Goal: Task Accomplishment & Management: Manage account settings

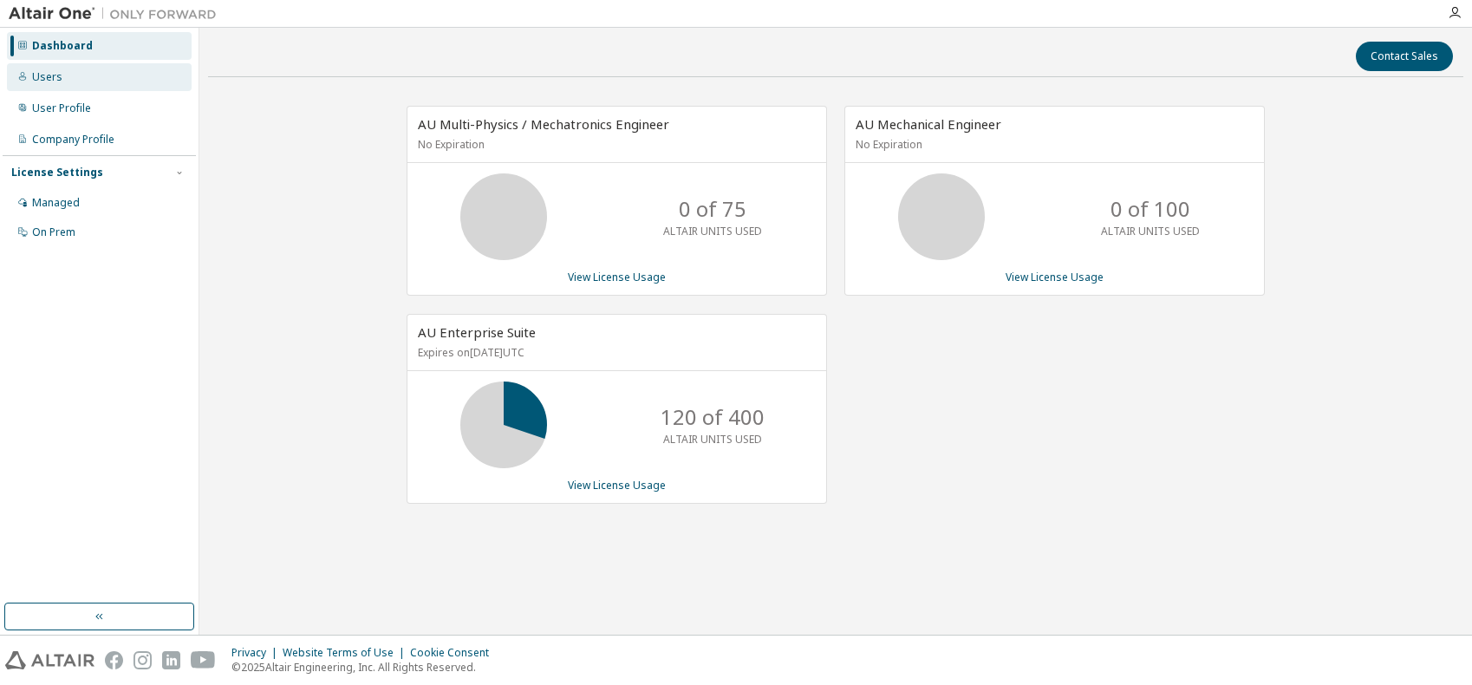
click at [56, 77] on div "Users" at bounding box center [47, 77] width 30 height 14
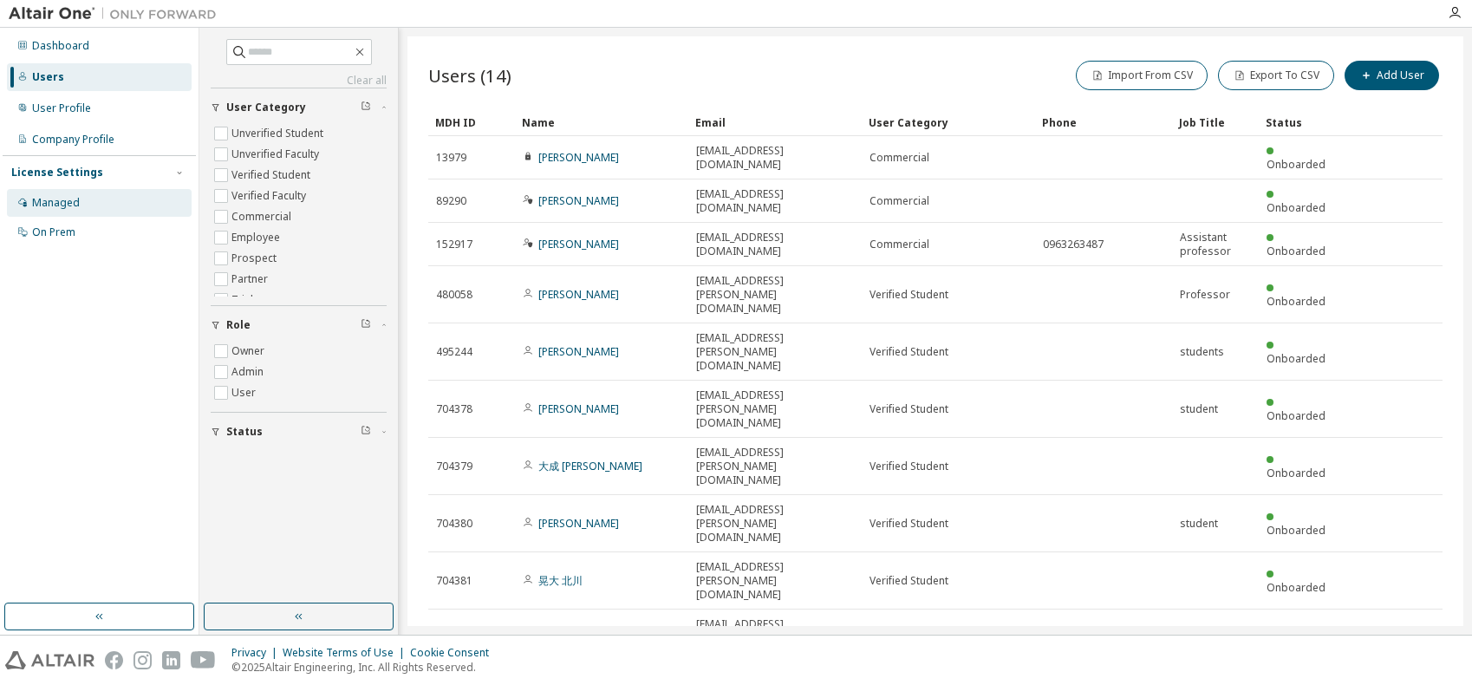
click at [63, 202] on div "Managed" at bounding box center [56, 203] width 48 height 14
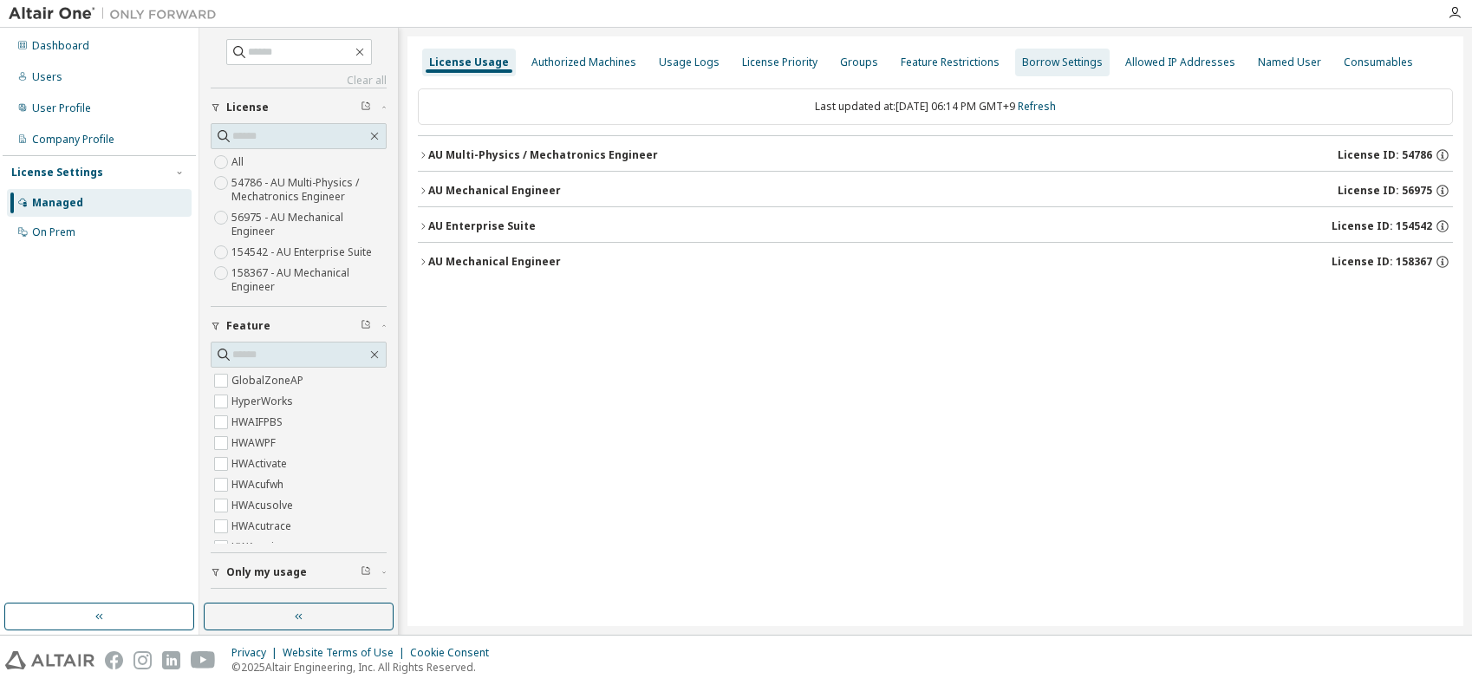
click at [844, 63] on div "Groups" at bounding box center [859, 62] width 38 height 14
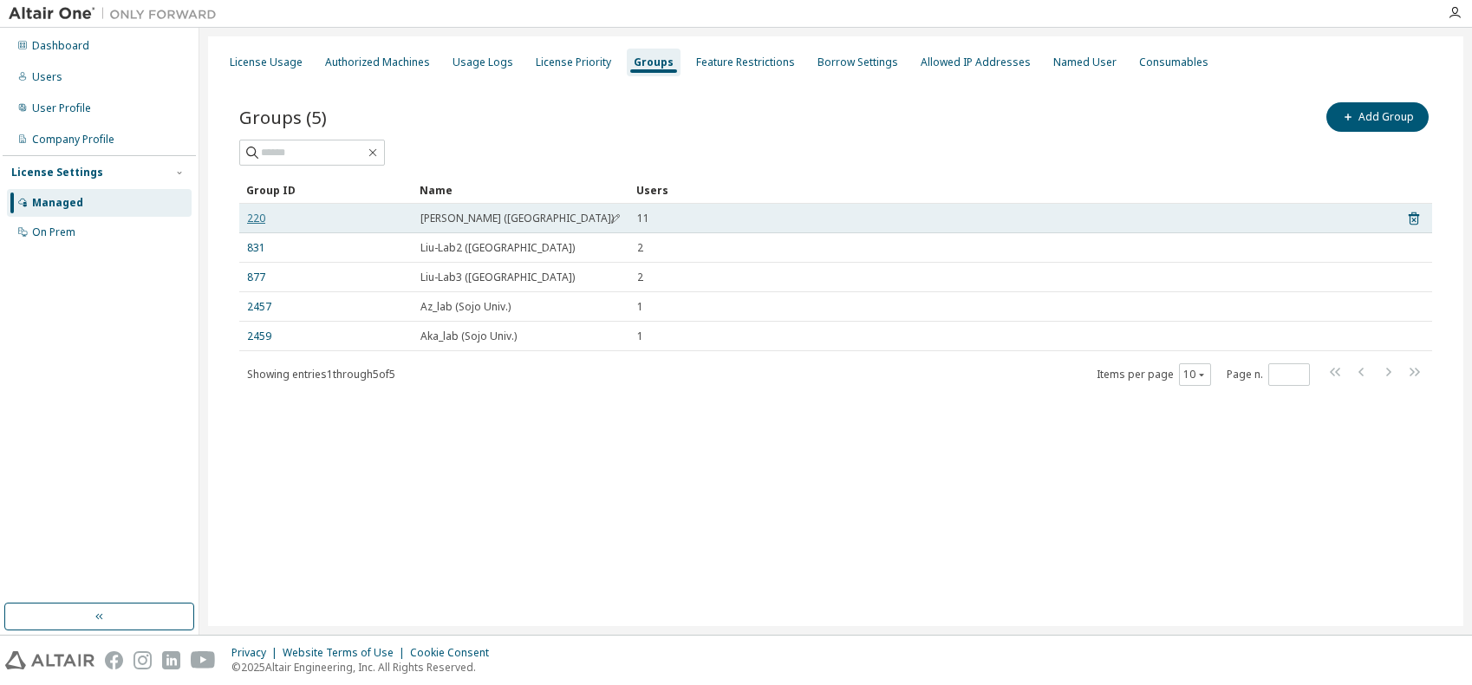
click at [255, 221] on link "220" at bounding box center [256, 218] width 18 height 14
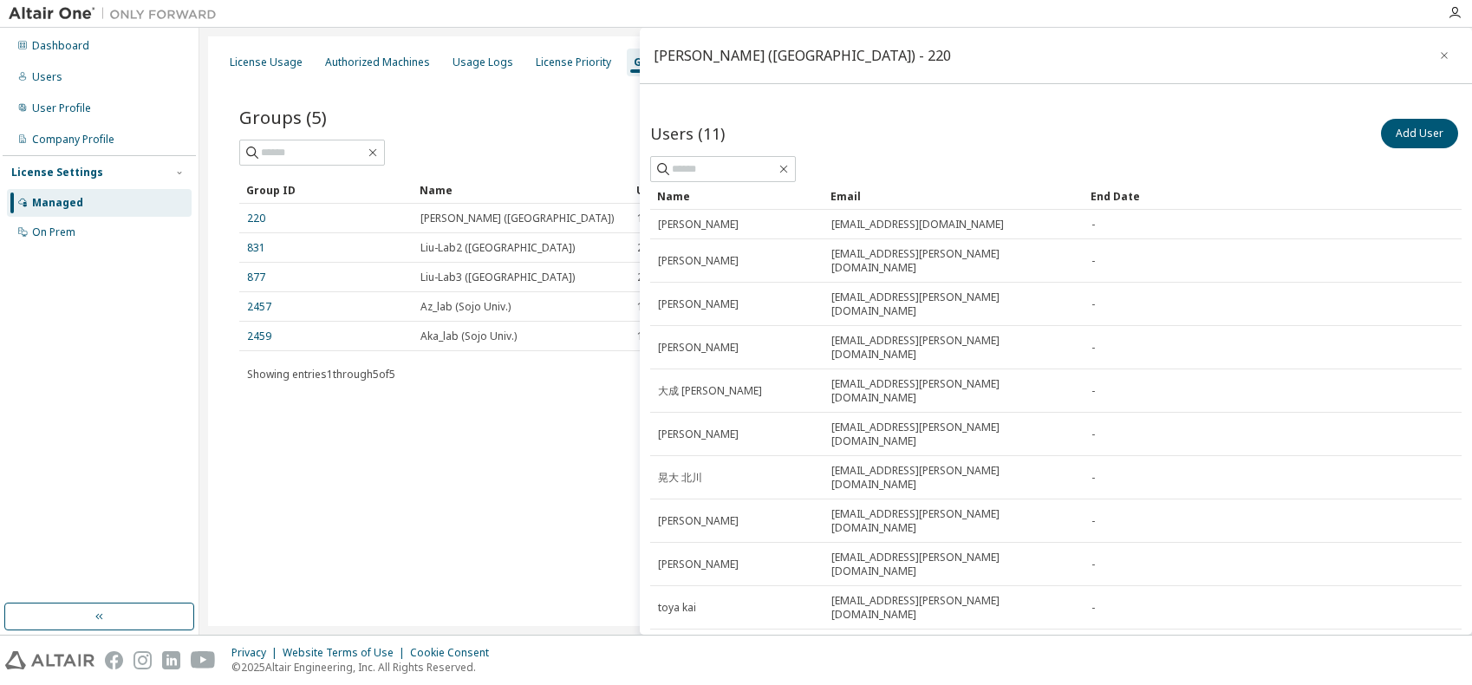
scroll to position [82, 0]
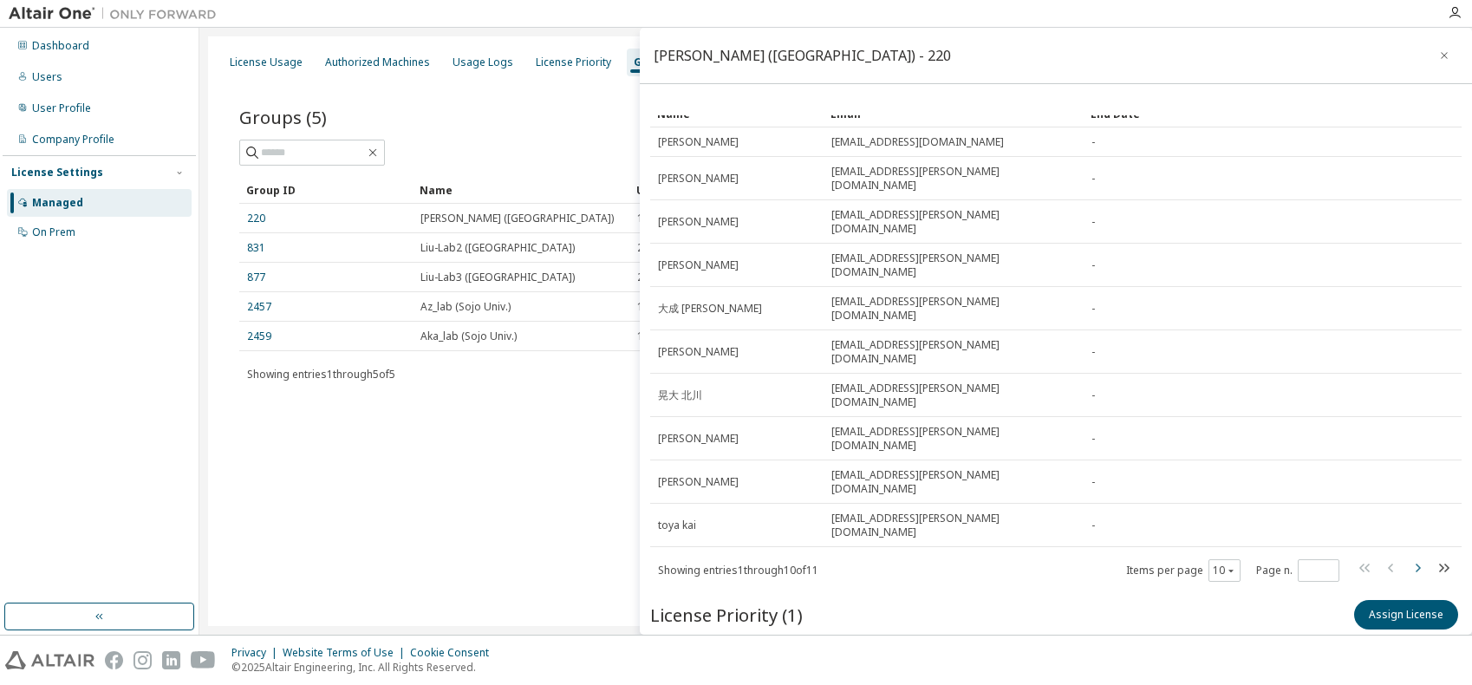
click at [1407, 557] on icon "button" at bounding box center [1417, 567] width 21 height 21
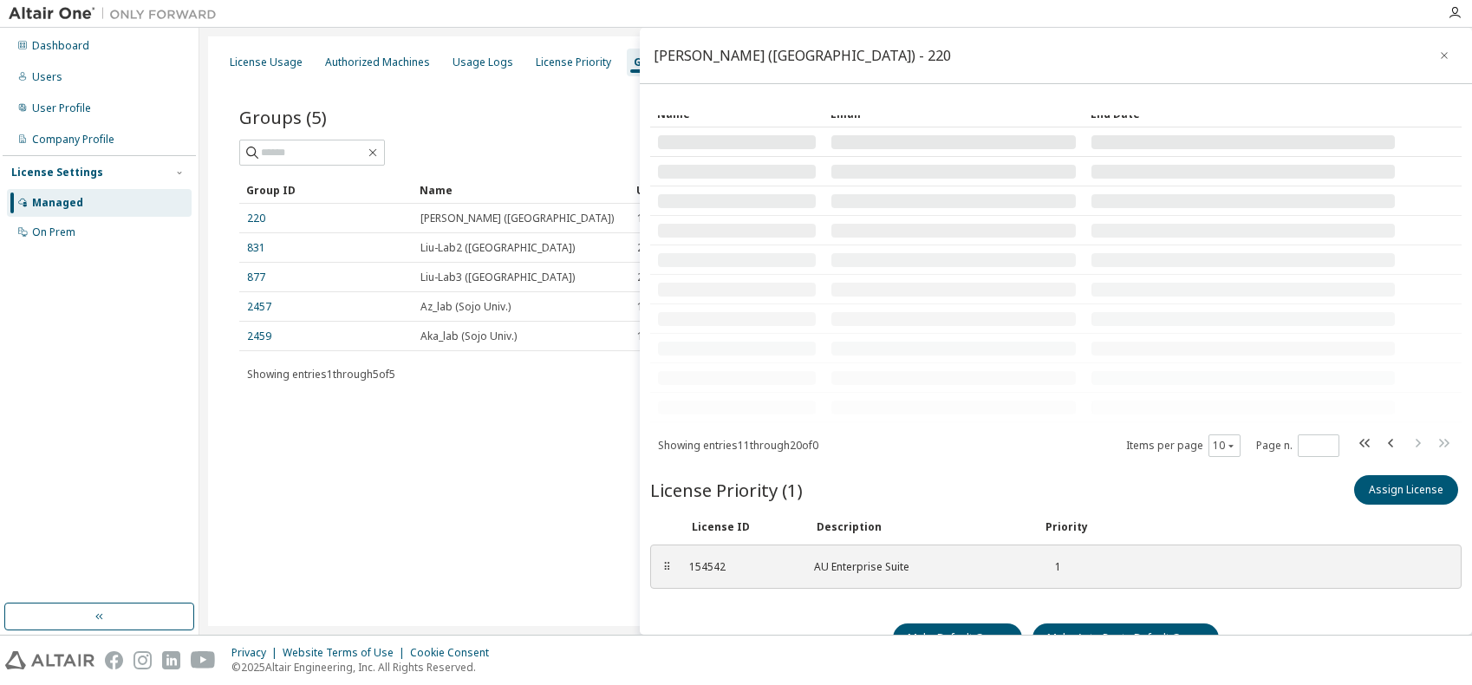
scroll to position [0, 0]
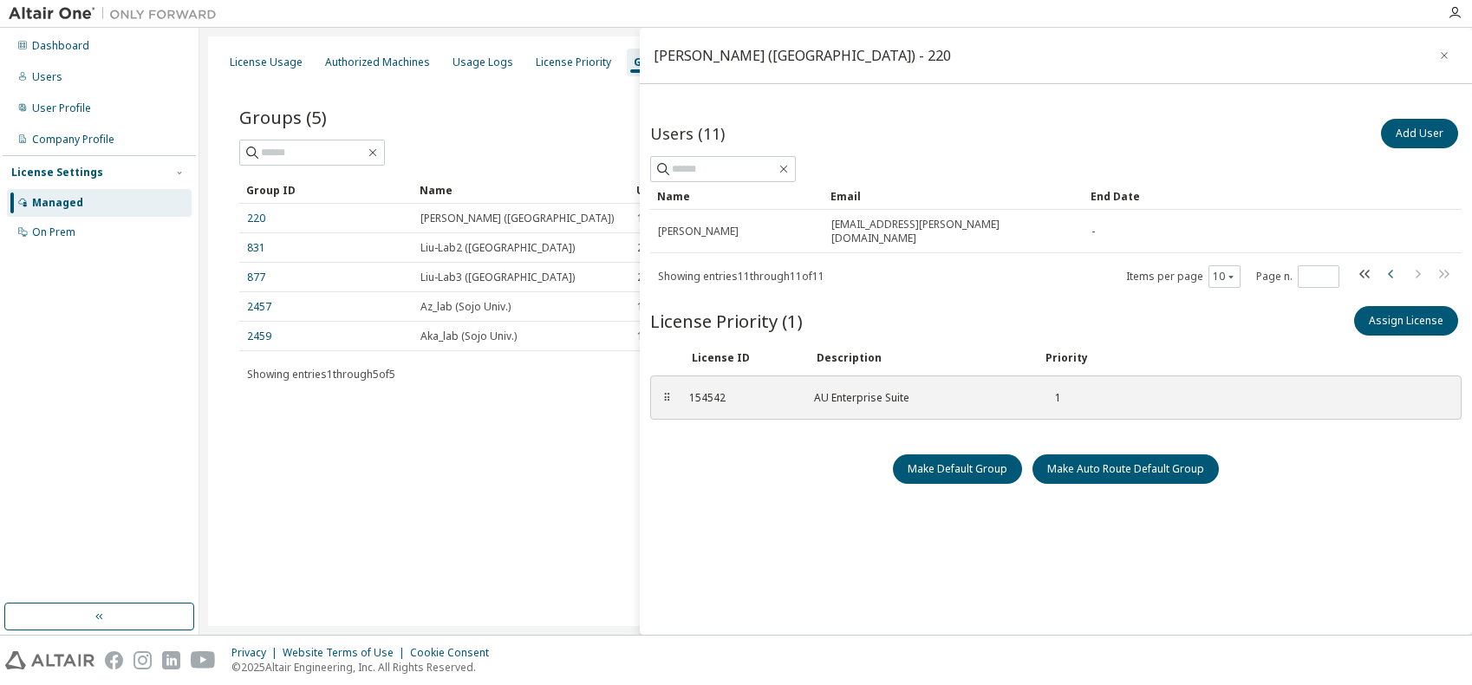
click at [1383, 263] on icon "button" at bounding box center [1391, 273] width 21 height 21
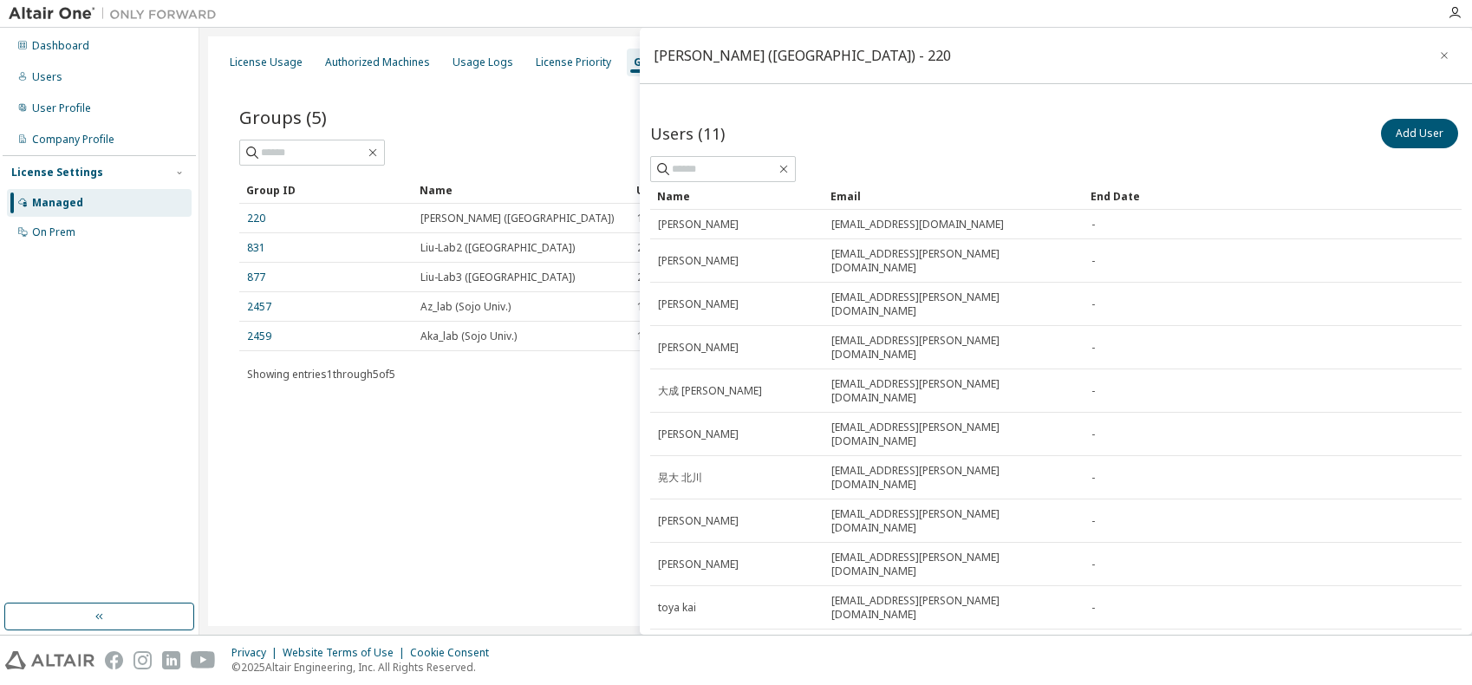
click at [1407, 640] on icon "button" at bounding box center [1417, 650] width 21 height 21
type input "*"
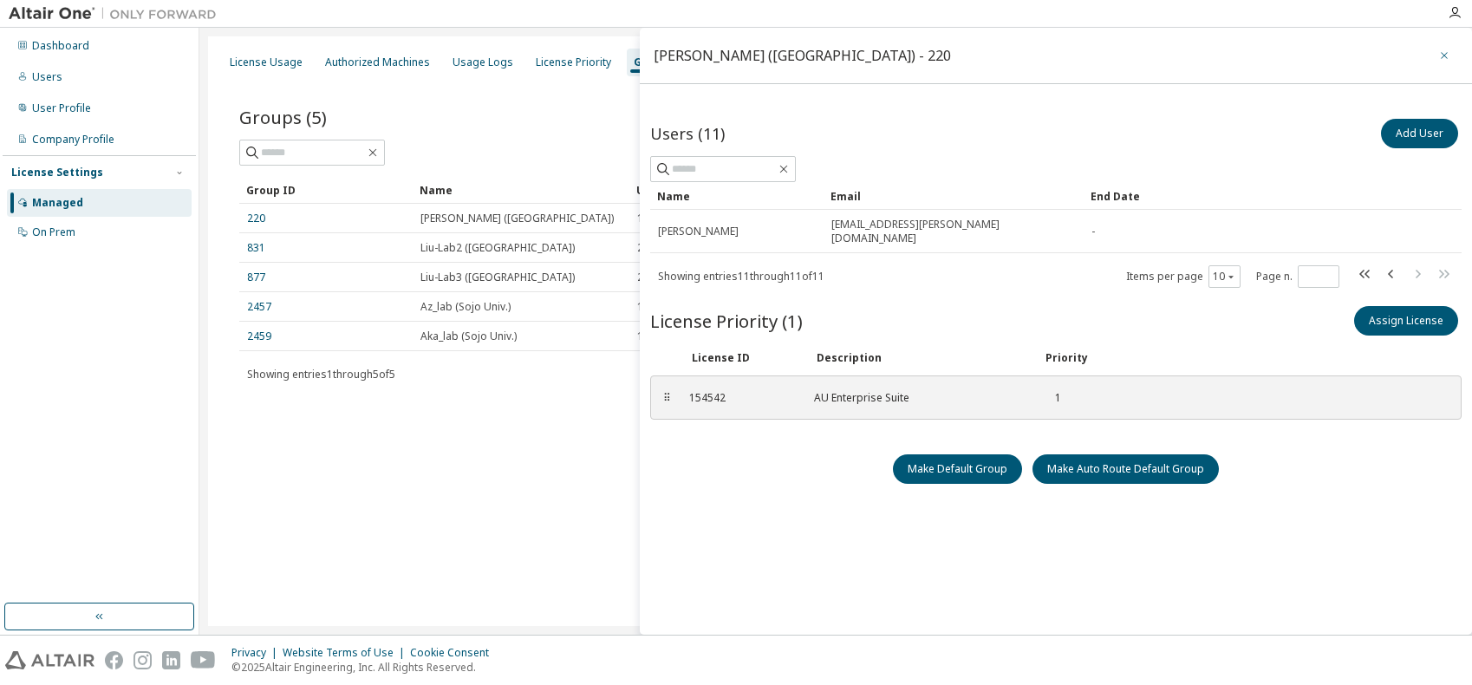
click at [1441, 55] on icon "button" at bounding box center [1444, 56] width 12 height 14
